Goal: Task Accomplishment & Management: Complete application form

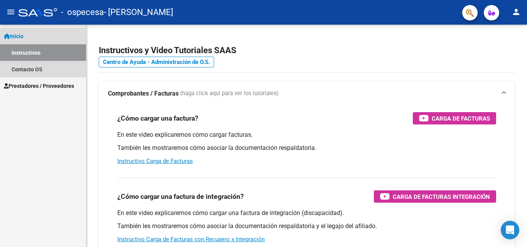
click at [19, 40] on span "Inicio" at bounding box center [14, 36] width 20 height 8
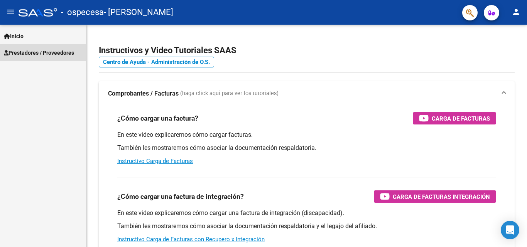
click at [27, 52] on span "Prestadores / Proveedores" at bounding box center [39, 53] width 70 height 8
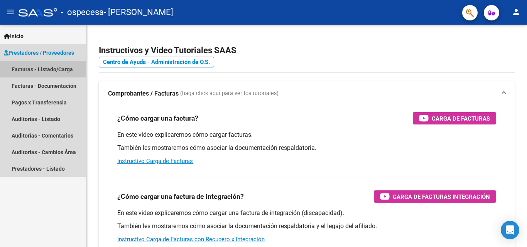
click at [35, 63] on link "Facturas - Listado/Carga" at bounding box center [43, 69] width 86 height 17
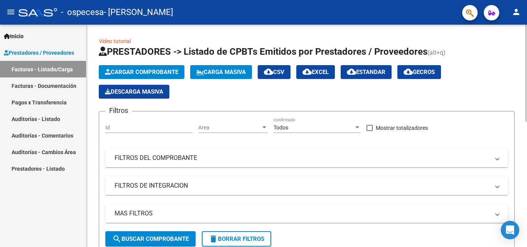
click at [215, 97] on div "Cargar Comprobante Carga Masiva cloud_download CSV cloud_download EXCEL cloud_d…" at bounding box center [307, 82] width 416 height 34
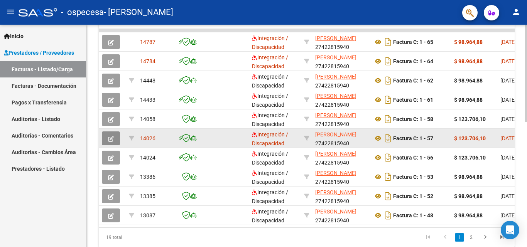
click at [111, 135] on span "button" at bounding box center [111, 138] width 6 height 7
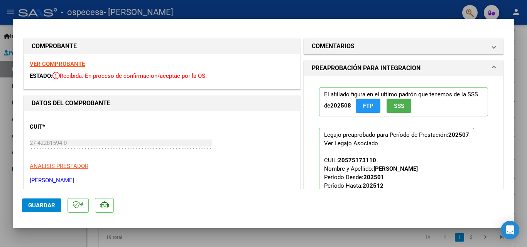
click at [451, 17] on div at bounding box center [263, 123] width 527 height 247
type input "$ 0,00"
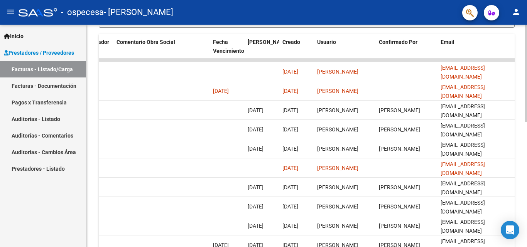
scroll to position [228, 0]
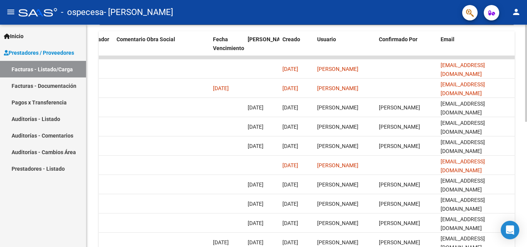
click at [520, 180] on div at bounding box center [526, 175] width 2 height 97
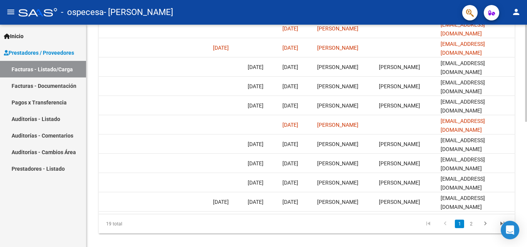
scroll to position [281, 0]
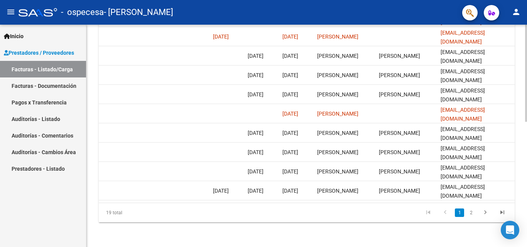
click at [520, 203] on div at bounding box center [526, 198] width 2 height 97
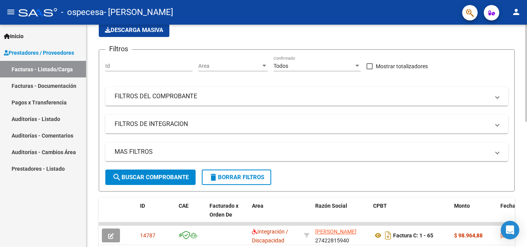
scroll to position [27, 0]
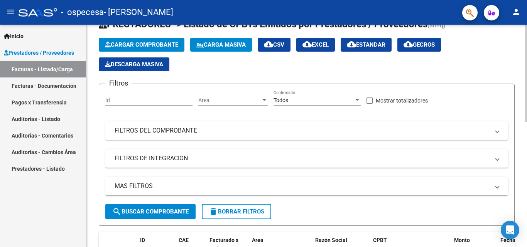
click at [520, 50] on div "Video tutorial PRESTADORES -> Listado de CPBTs Emitidos por Prestadores / Prove…" at bounding box center [307, 248] width 442 height 502
